Goal: Use online tool/utility

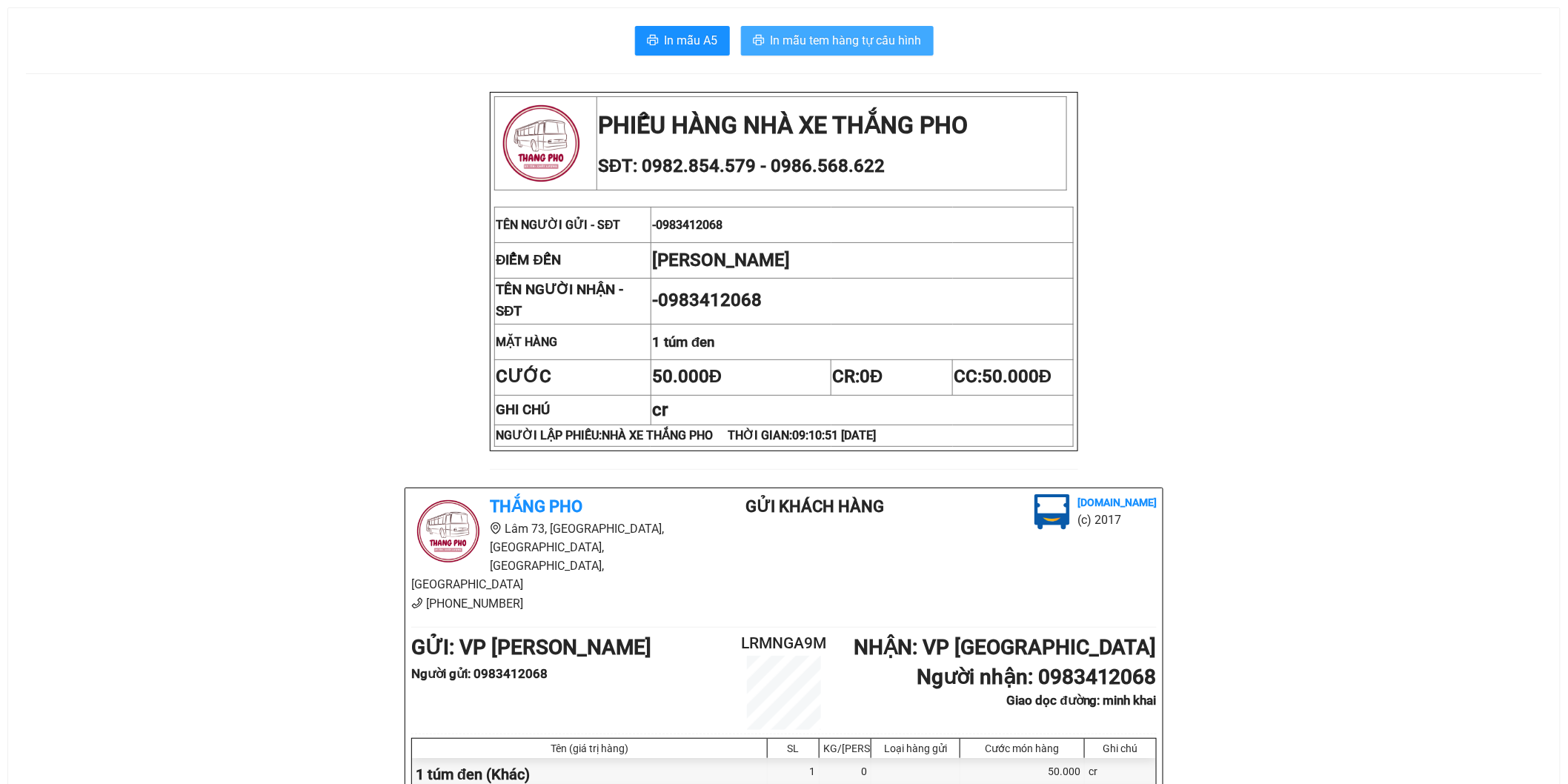
click at [912, 47] on span "In mẫu tem hàng tự cấu hình" at bounding box center [846, 40] width 151 height 18
click at [824, 48] on span "In mẫu tem hàng tự cấu hình" at bounding box center [846, 40] width 151 height 18
click at [882, 39] on span "In mẫu tem hàng tự cấu hình" at bounding box center [846, 40] width 151 height 18
